Goal: Transaction & Acquisition: Purchase product/service

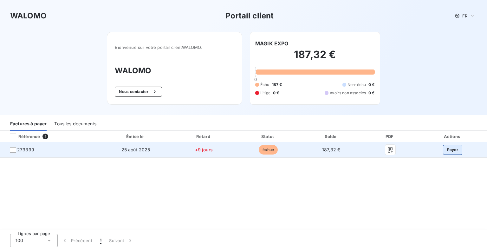
click at [452, 146] on button "Payer" at bounding box center [453, 150] width 20 height 10
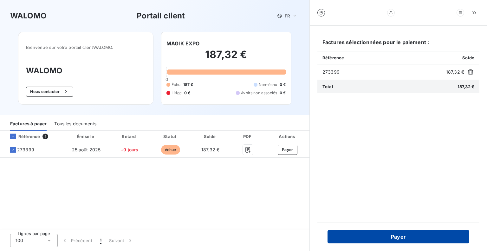
click at [411, 235] on button "Payer" at bounding box center [398, 236] width 142 height 13
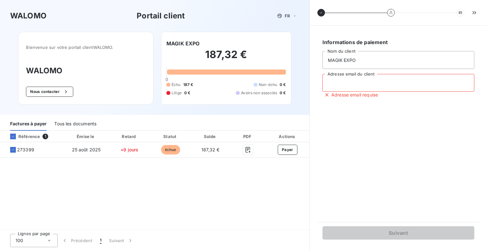
click at [369, 81] on input "Adresse email du client" at bounding box center [398, 83] width 152 height 18
type input "[PERSON_NAME][EMAIL_ADDRESS][DOMAIN_NAME]"
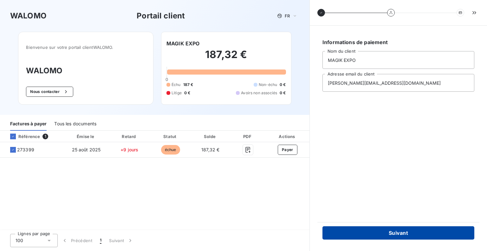
click at [413, 236] on button "Suivant" at bounding box center [398, 232] width 152 height 13
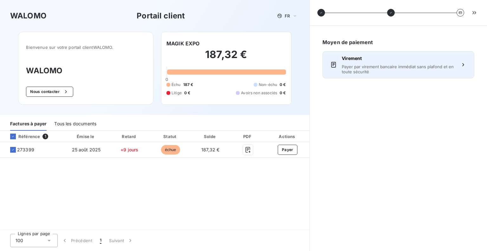
click at [395, 68] on span "Payer par virement bancaire immédiat sans plafond et en toute sécurité" at bounding box center [398, 69] width 113 height 10
